Goal: Navigation & Orientation: Find specific page/section

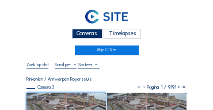
scroll to position [23, 0]
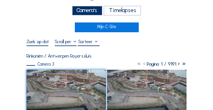
click at [96, 10] on div "Camera's" at bounding box center [87, 11] width 30 height 10
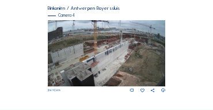
scroll to position [485, 0]
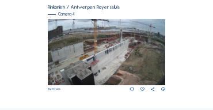
click at [155, 48] on img at bounding box center [107, 52] width 118 height 66
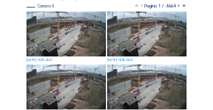
scroll to position [80, 0]
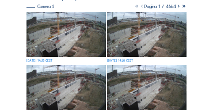
click at [86, 38] on img at bounding box center [65, 34] width 79 height 45
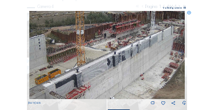
click at [164, 40] on img at bounding box center [107, 55] width 156 height 88
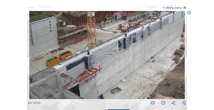
drag, startPoint x: 134, startPoint y: 55, endPoint x: 145, endPoint y: 38, distance: 19.6
click at [145, 38] on img at bounding box center [107, 55] width 156 height 88
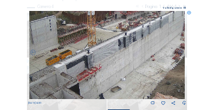
click at [190, 12] on icon at bounding box center [189, 13] width 4 height 4
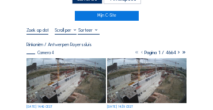
scroll to position [34, 0]
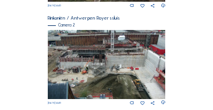
scroll to position [187, 0]
